Goal: Communication & Community: Share content

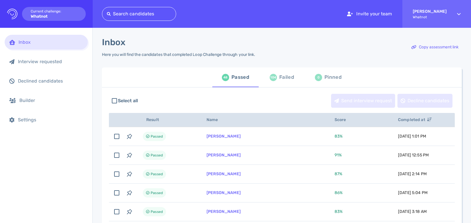
click at [281, 75] on div "Failed" at bounding box center [286, 77] width 15 height 9
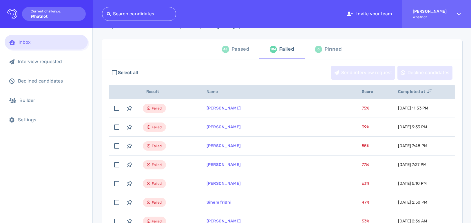
scroll to position [36, 0]
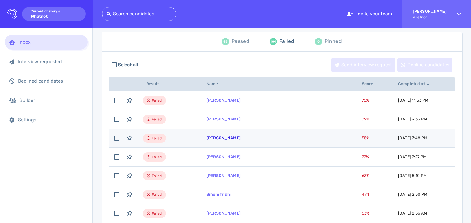
click at [240, 139] on link "[PERSON_NAME]" at bounding box center [223, 137] width 34 height 5
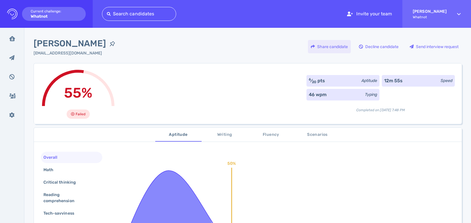
click at [329, 48] on div "Share candidate" at bounding box center [329, 46] width 43 height 13
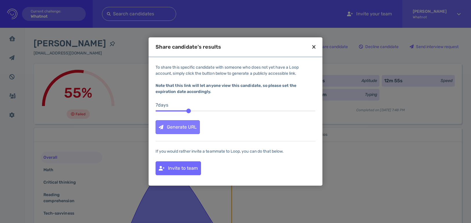
click at [186, 132] on div "Generate URL" at bounding box center [178, 126] width 44 height 13
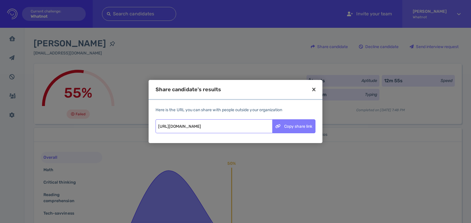
click at [284, 126] on div "Copy share link" at bounding box center [293, 126] width 43 height 13
